Goal: Task Accomplishment & Management: Use online tool/utility

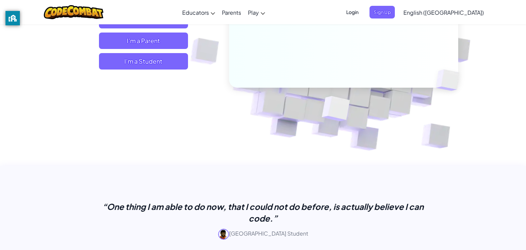
scroll to position [136, 0]
click at [170, 62] on span "I'm a Student" at bounding box center [143, 61] width 89 height 16
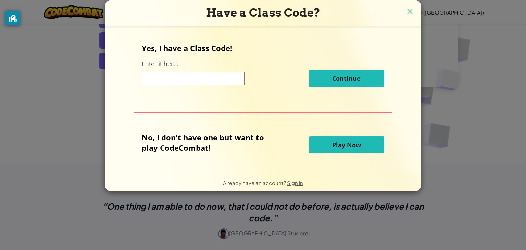
click at [370, 148] on button "Play Now" at bounding box center [346, 144] width 75 height 17
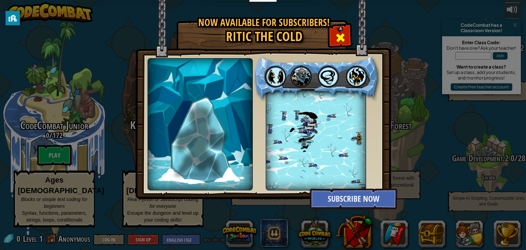
click at [343, 38] on span at bounding box center [340, 37] width 11 height 11
